Goal: Task Accomplishment & Management: Manage account settings

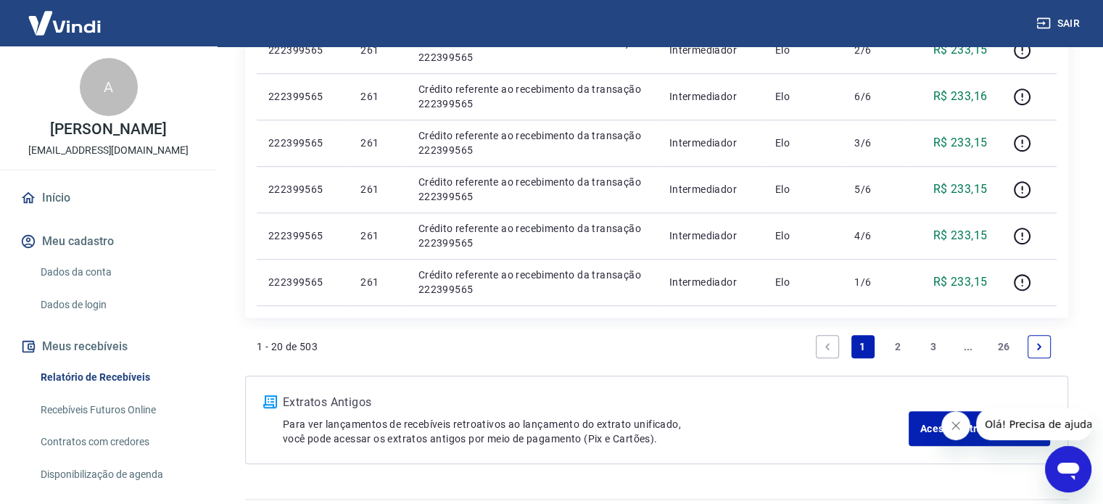
scroll to position [1120, 0]
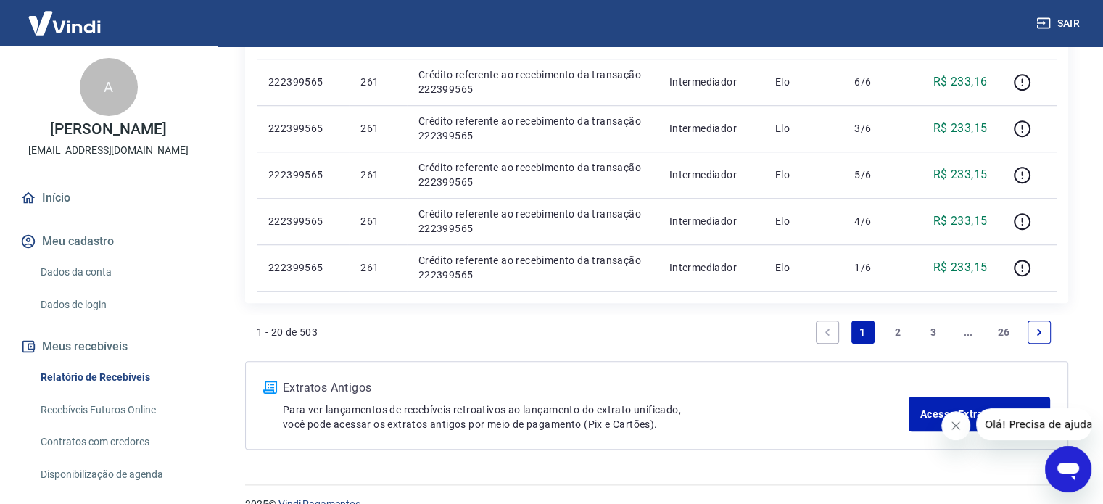
click at [900, 334] on link "2" at bounding box center [897, 332] width 23 height 23
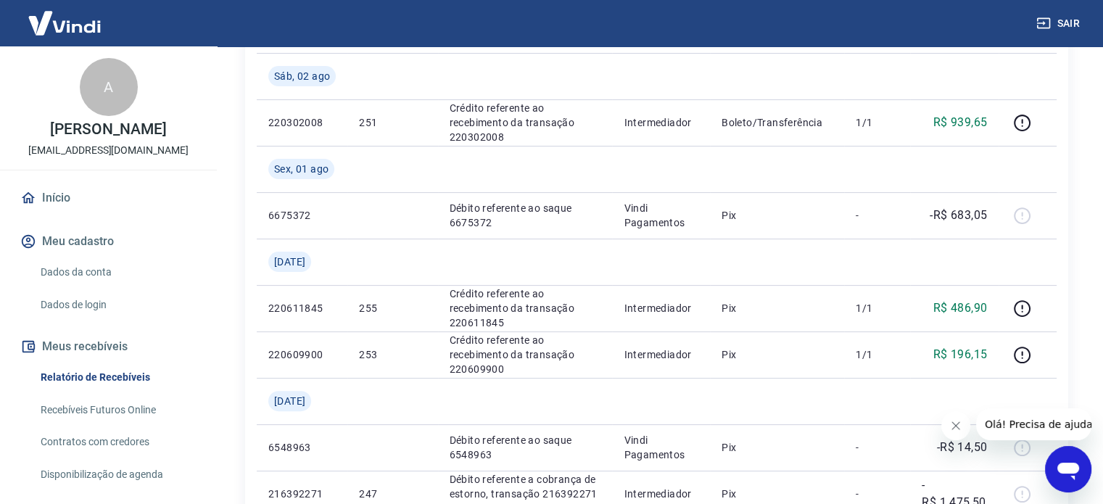
scroll to position [323, 0]
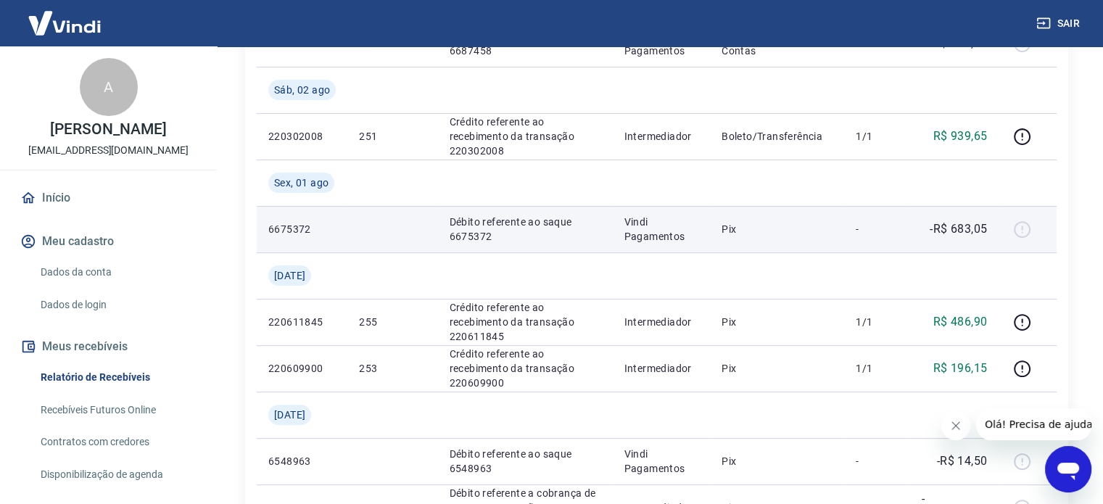
click at [296, 228] on p "6675372" at bounding box center [301, 229] width 67 height 15
click at [1027, 228] on div at bounding box center [1027, 229] width 35 height 23
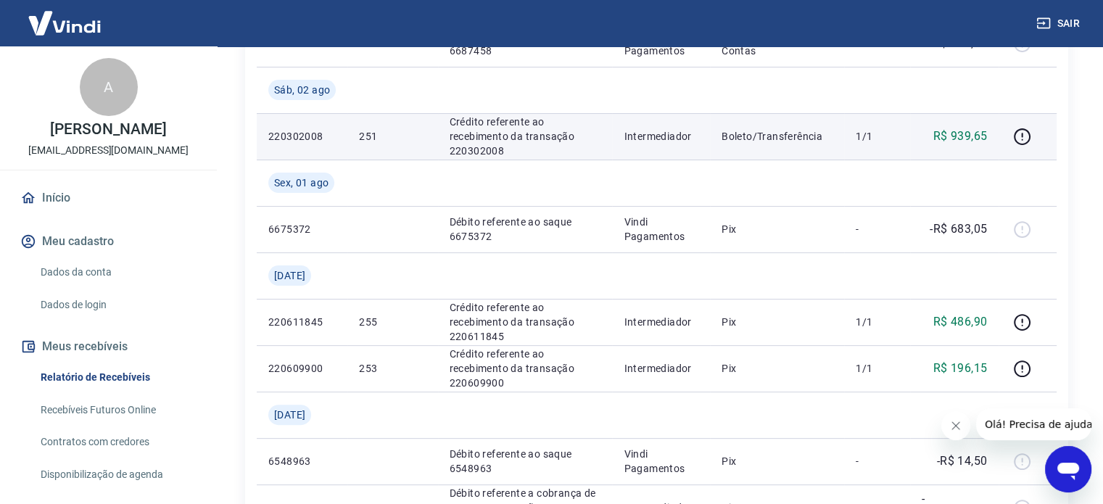
click at [948, 136] on p "R$ 939,65" at bounding box center [960, 136] width 54 height 17
click at [270, 139] on p "220302008" at bounding box center [301, 136] width 67 height 15
click at [284, 141] on p "220302008" at bounding box center [301, 136] width 67 height 15
click at [1019, 135] on icon "button" at bounding box center [1022, 137] width 18 height 18
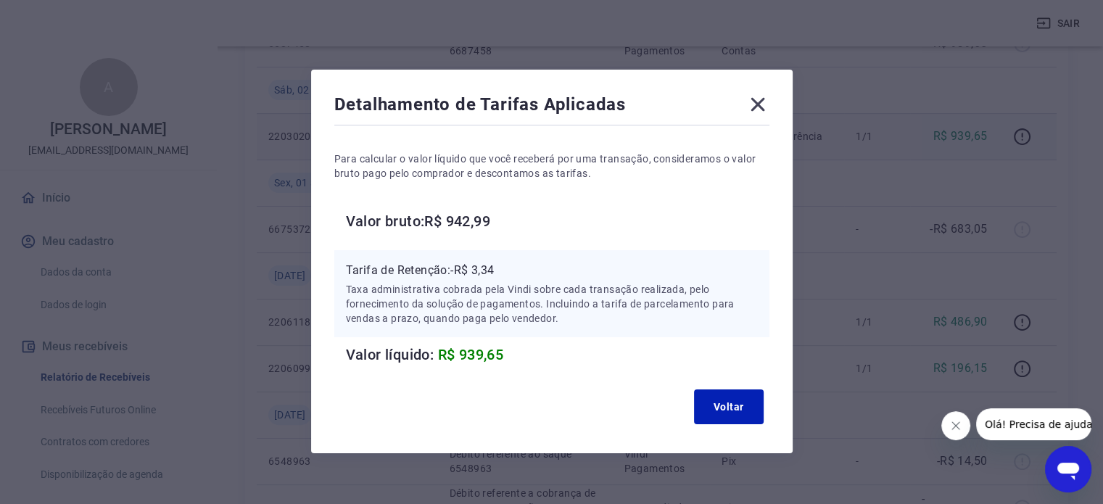
click at [760, 104] on icon at bounding box center [757, 104] width 23 height 23
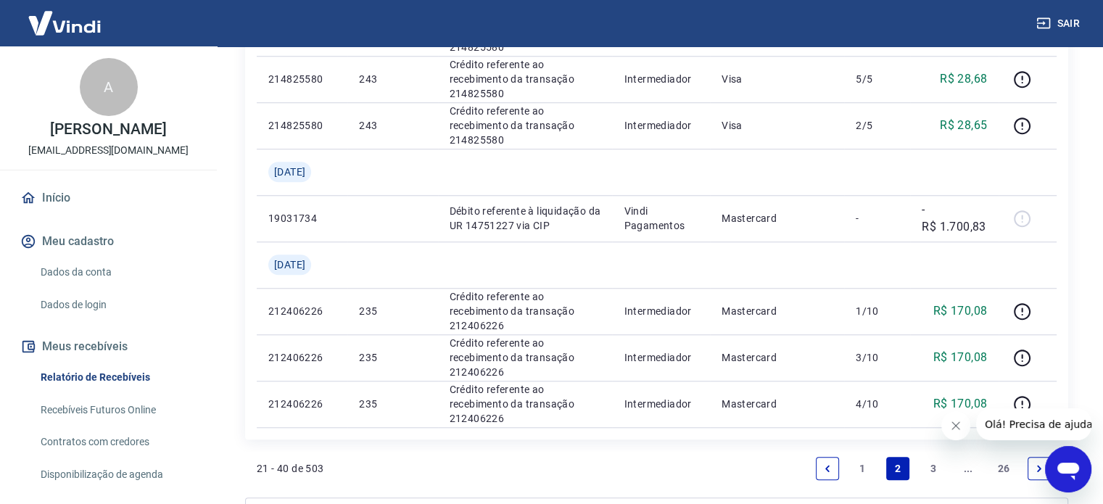
scroll to position [1468, 0]
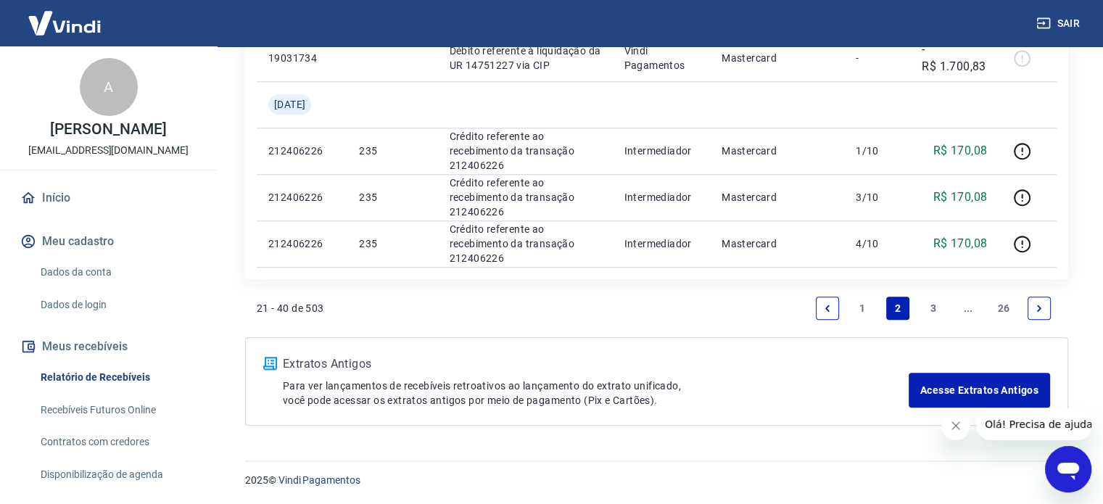
click at [861, 305] on link "1" at bounding box center [862, 308] width 23 height 23
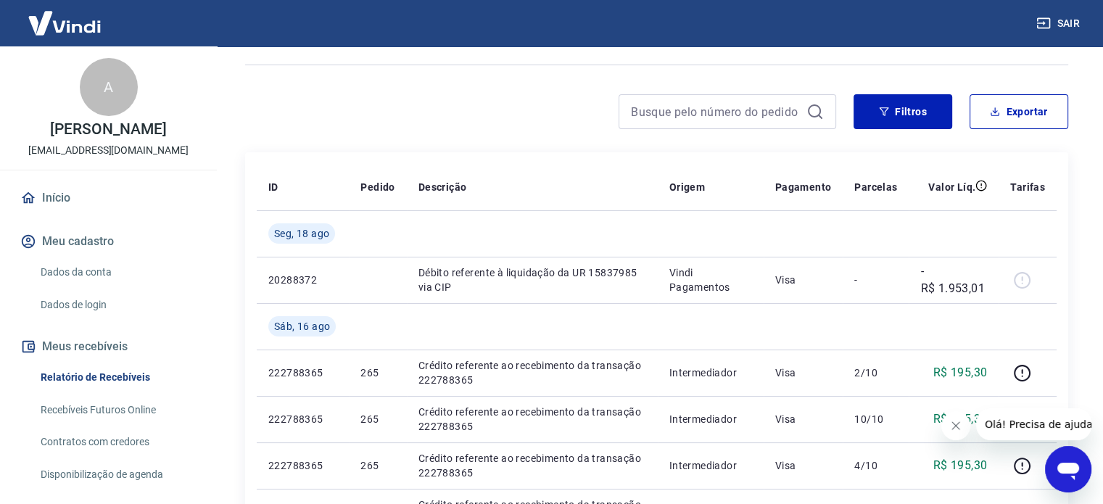
scroll to position [162, 0]
